Goal: Information Seeking & Learning: Find specific fact

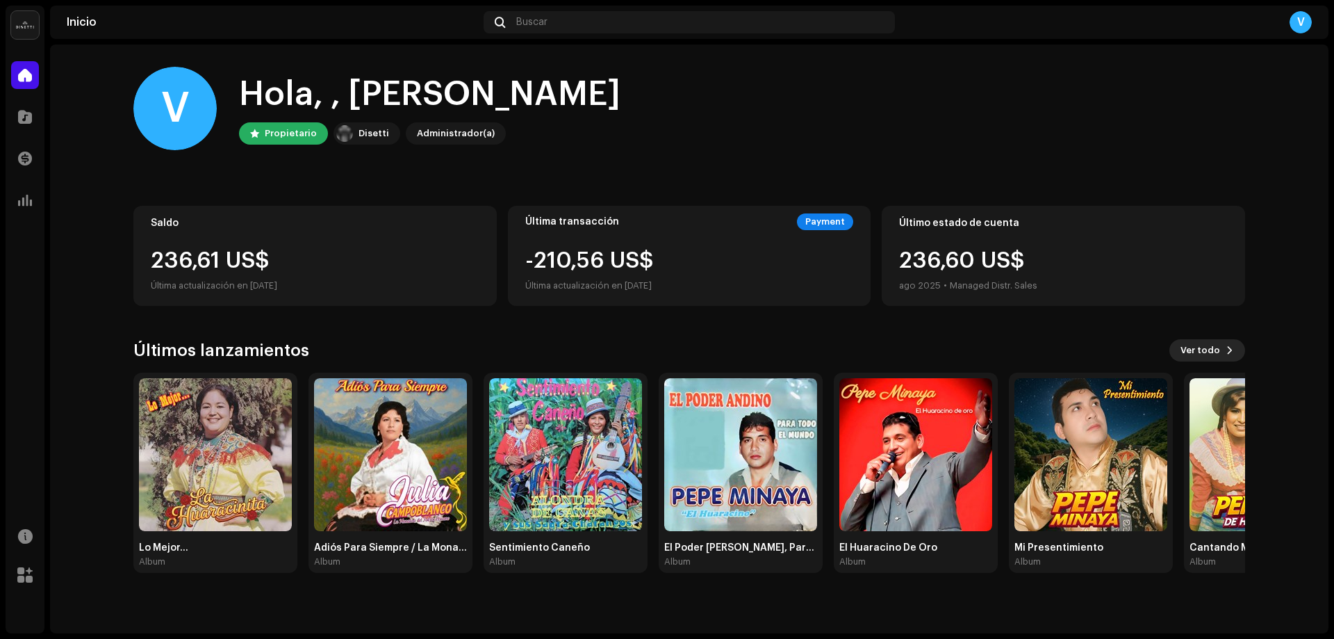
click at [1226, 351] on span at bounding box center [1230, 350] width 8 height 11
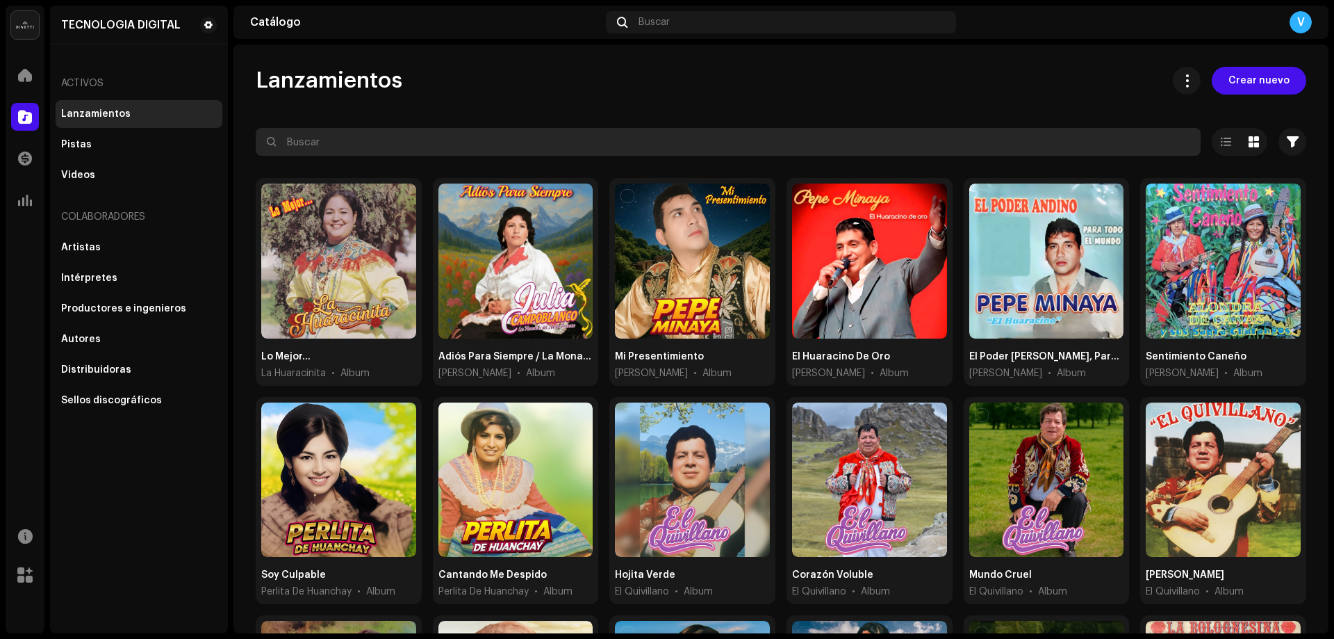
click at [780, 143] on input "text" at bounding box center [728, 142] width 945 height 28
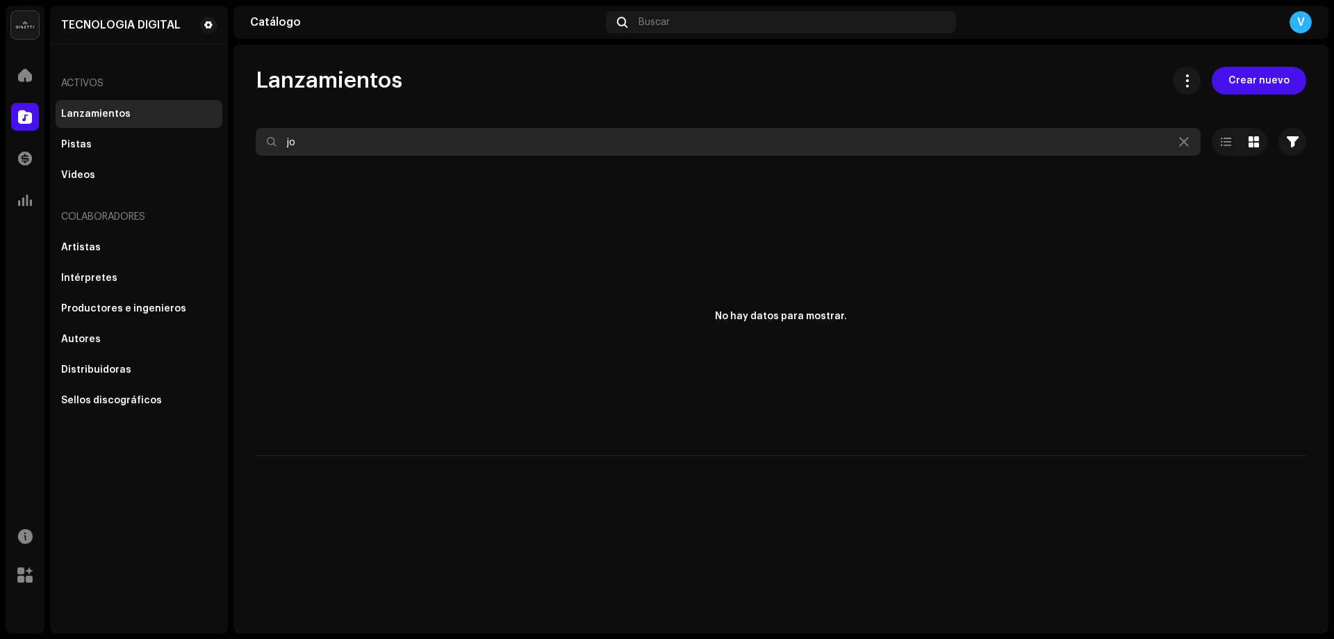
type input "j"
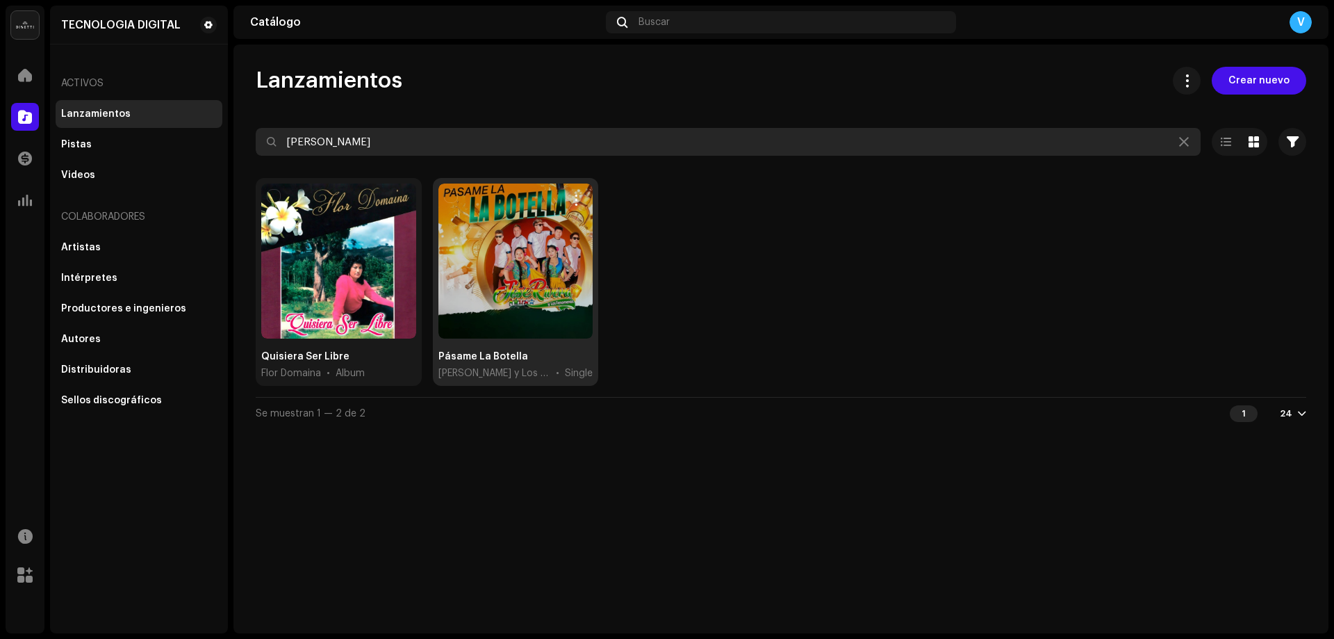
type input "[PERSON_NAME]"
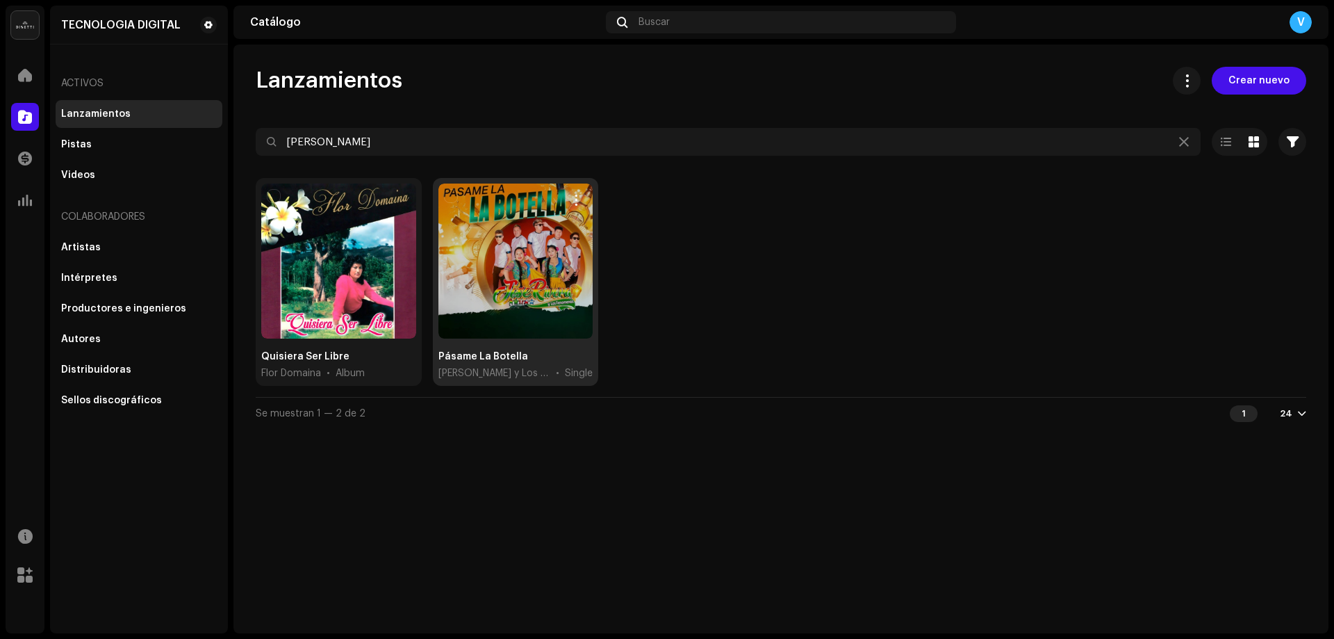
click at [531, 221] on div at bounding box center [516, 260] width 155 height 155
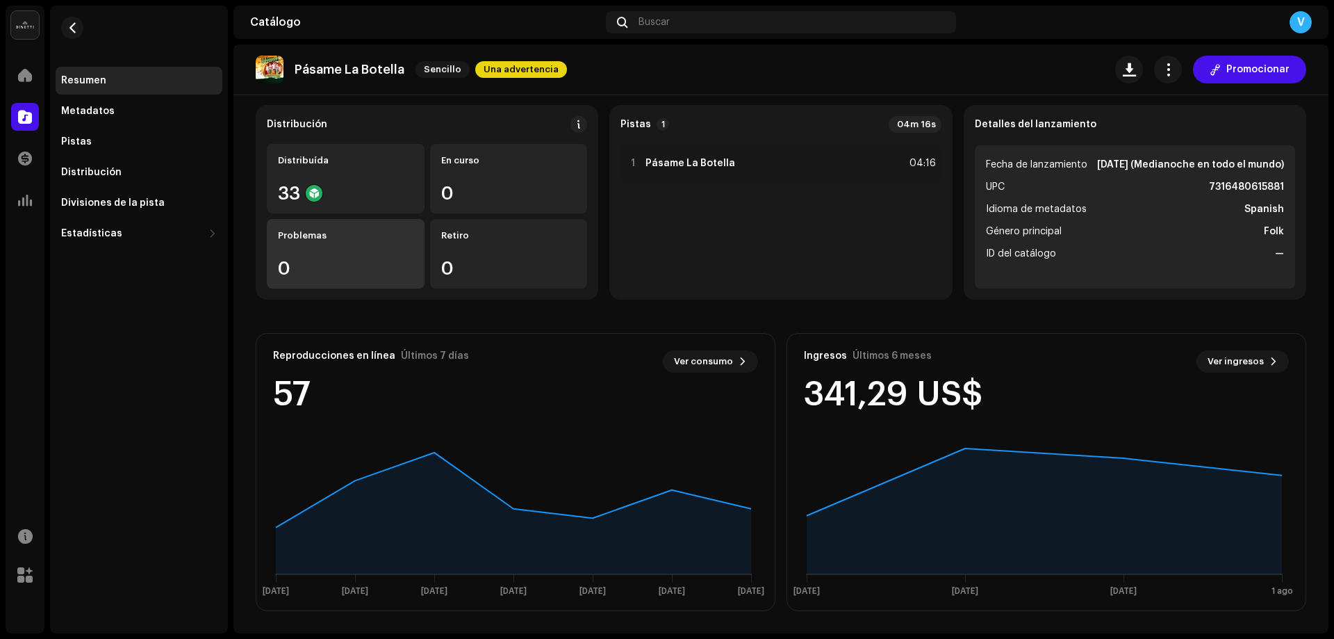
scroll to position [37, 0]
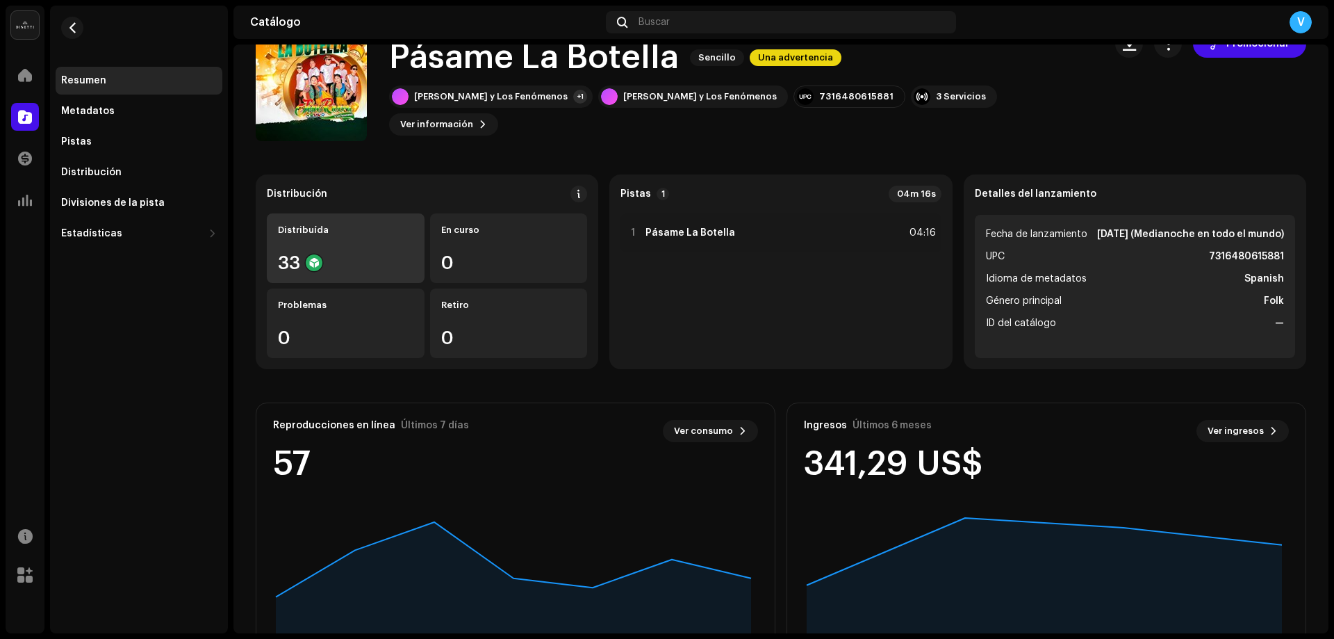
click at [349, 250] on div "Distribuída 33" at bounding box center [346, 248] width 158 height 70
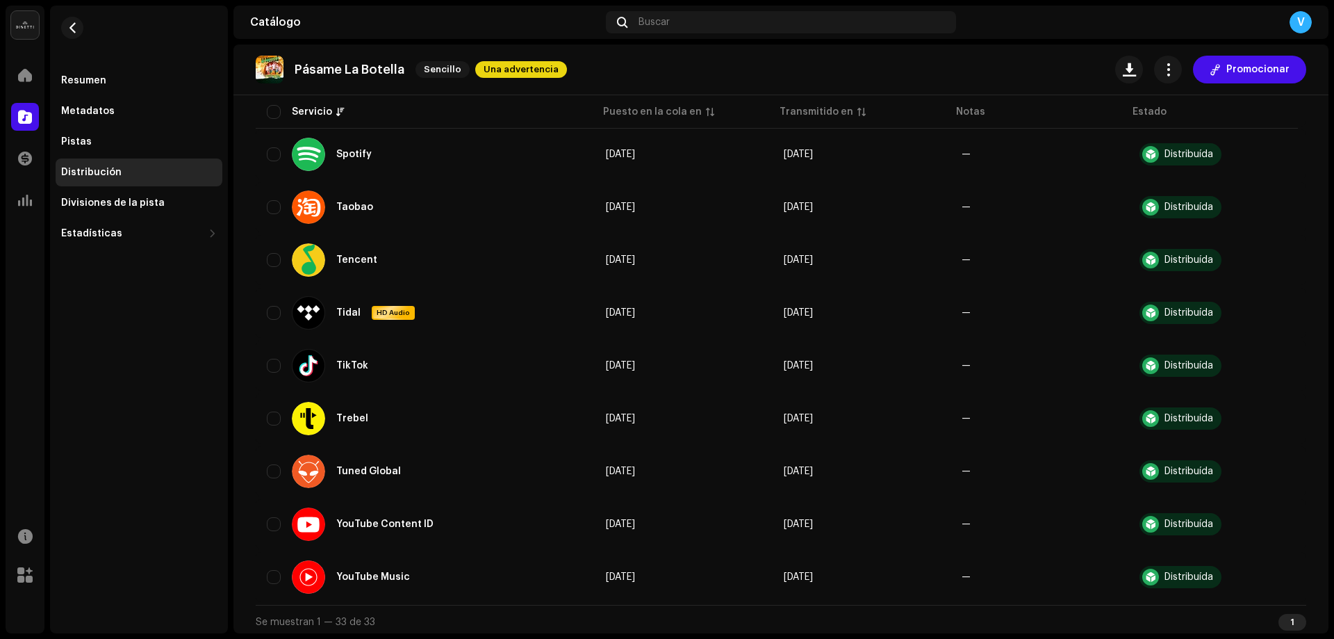
scroll to position [1464, 0]
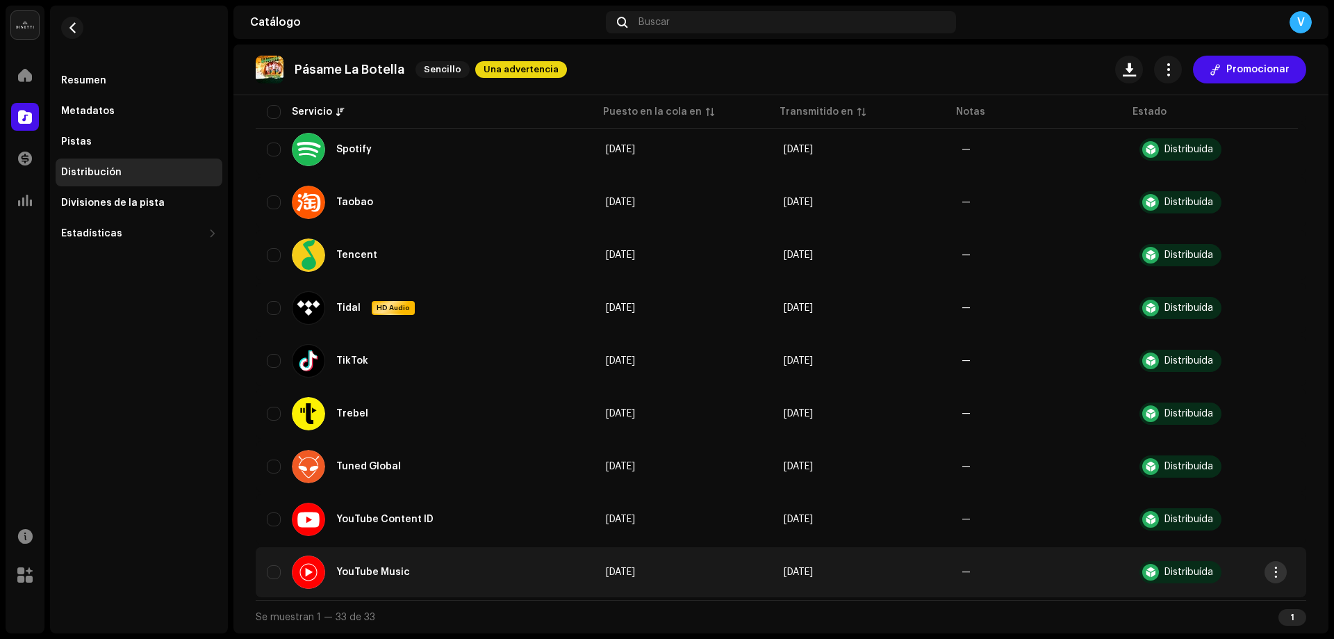
click at [1282, 569] on button "button" at bounding box center [1276, 572] width 22 height 22
drag, startPoint x: 1227, startPoint y: 509, endPoint x: 1234, endPoint y: 544, distance: 35.3
click at [1234, 544] on div "Distribuir Ver en servicio" at bounding box center [1211, 527] width 140 height 56
click at [1234, 544] on div "Ver en servicio" at bounding box center [1210, 540] width 129 height 11
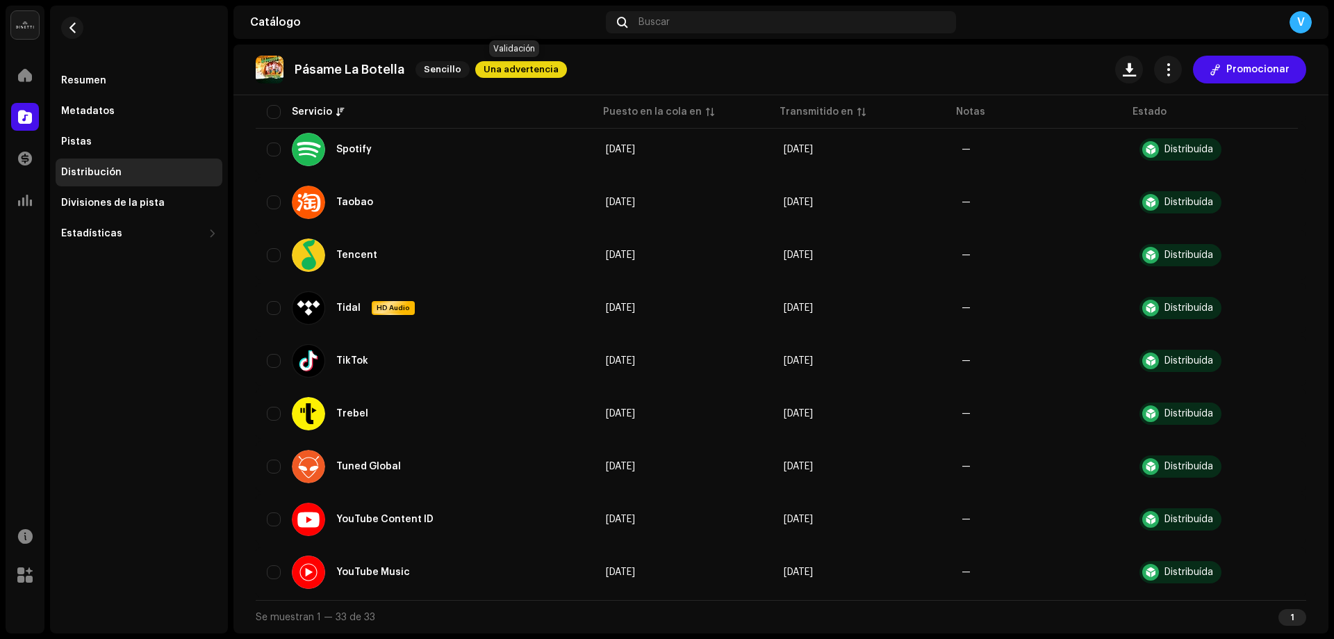
click at [532, 73] on span "Una advertencia" at bounding box center [521, 69] width 92 height 17
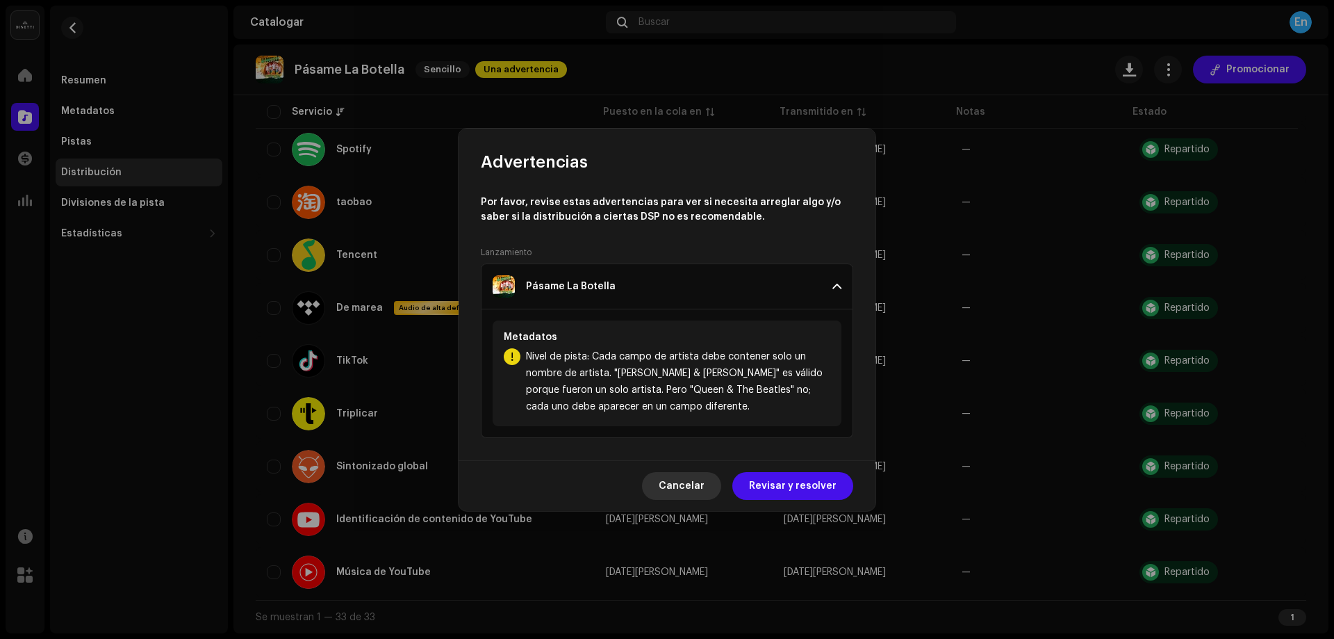
click at [680, 483] on font "Cancelar" at bounding box center [682, 486] width 46 height 10
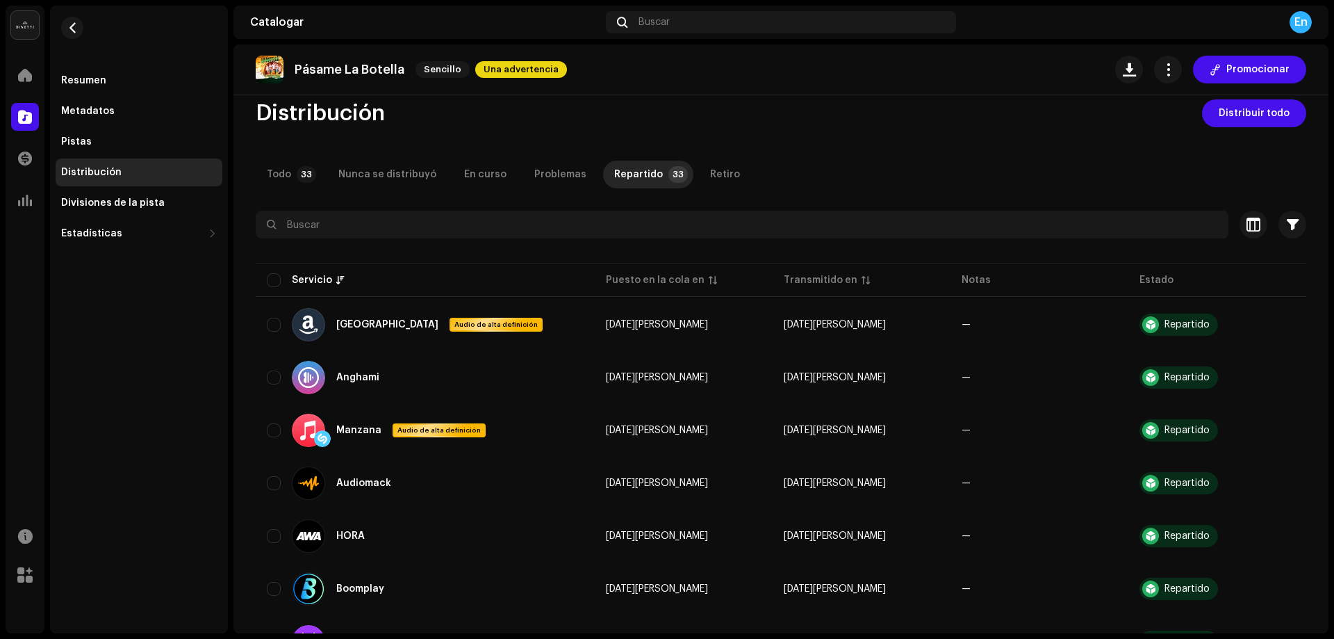
scroll to position [0, 0]
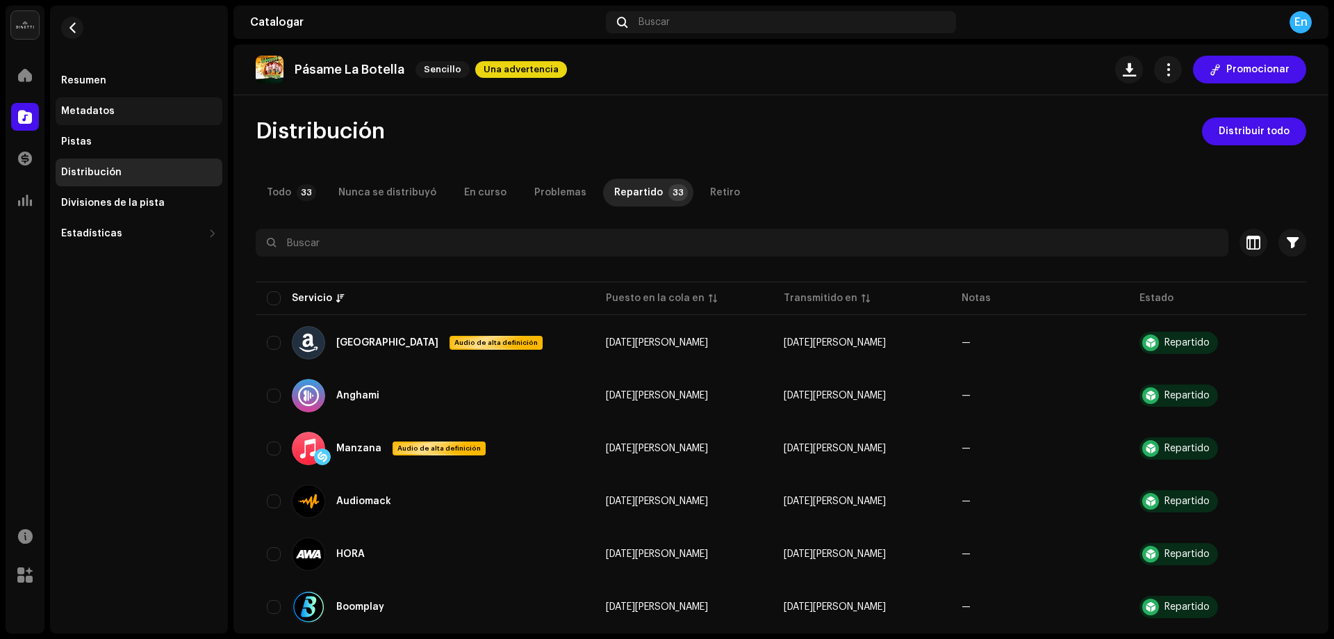
click at [88, 113] on div "Metadatos" at bounding box center [88, 111] width 54 height 11
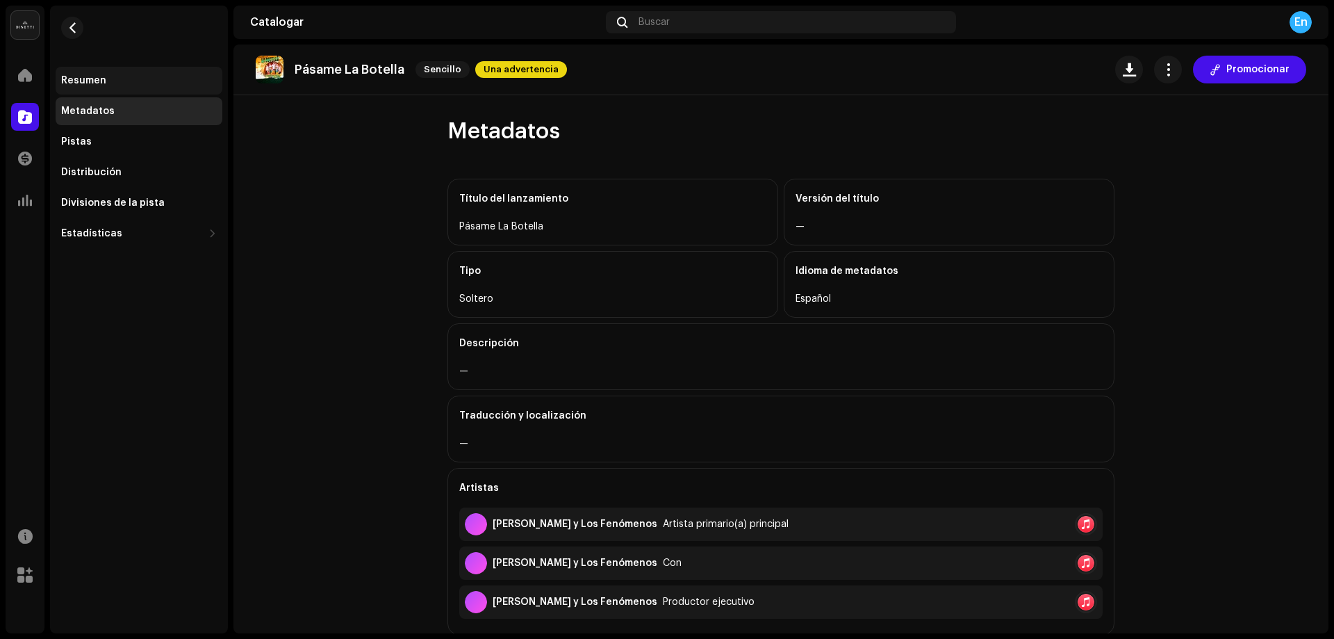
click at [85, 85] on div "Resumen" at bounding box center [83, 80] width 45 height 11
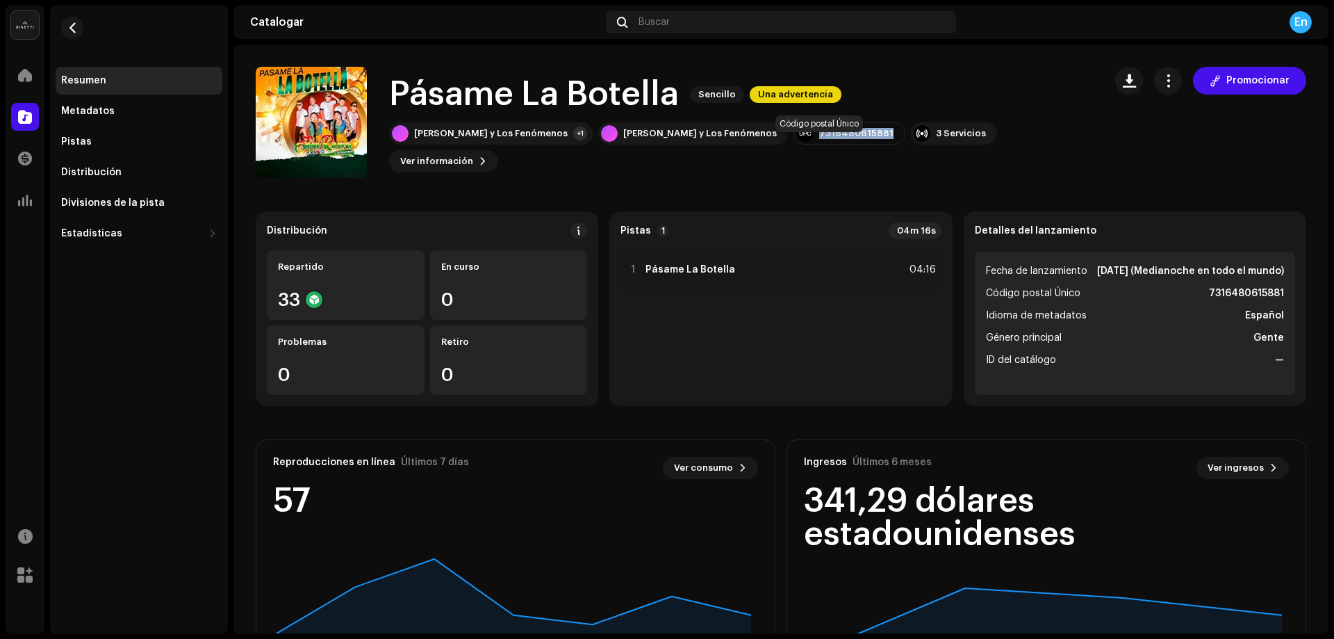
drag, startPoint x: 759, startPoint y: 145, endPoint x: 833, endPoint y: 152, distance: 74.6
click at [833, 145] on div "7316480615881" at bounding box center [850, 133] width 112 height 22
copy font "7316480615881"
